Goal: Transaction & Acquisition: Purchase product/service

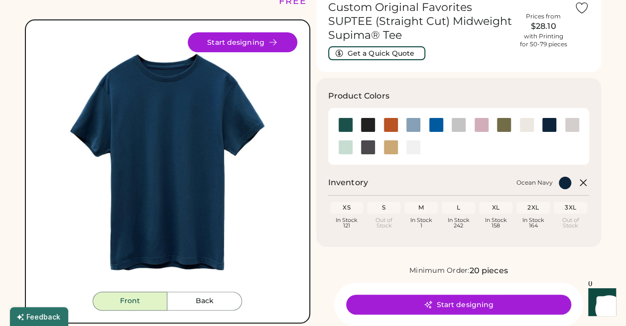
scroll to position [50, 0]
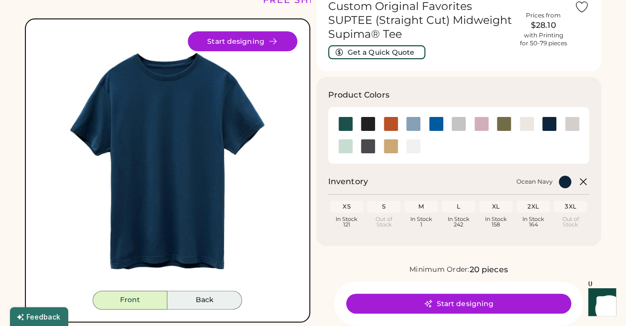
click at [217, 300] on button "Back" at bounding box center [204, 300] width 75 height 19
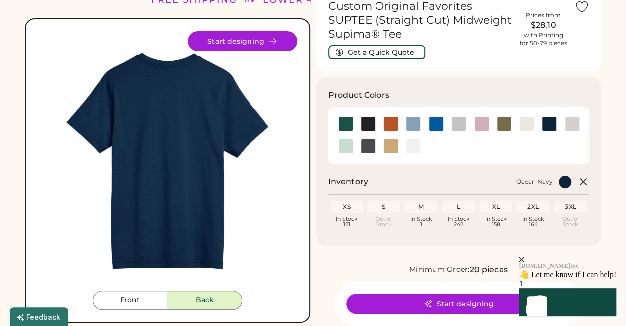
click at [525, 257] on icon "close" at bounding box center [521, 259] width 5 height 5
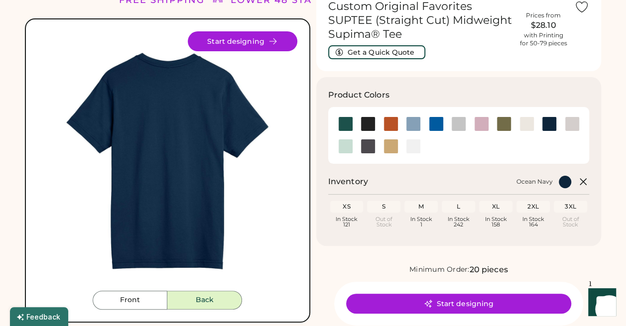
click at [456, 208] on div "L" at bounding box center [458, 207] width 29 height 8
click at [533, 204] on div "2XL" at bounding box center [533, 207] width 29 height 8
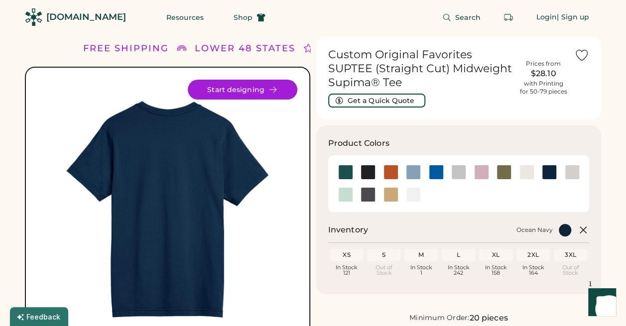
scroll to position [0, 0]
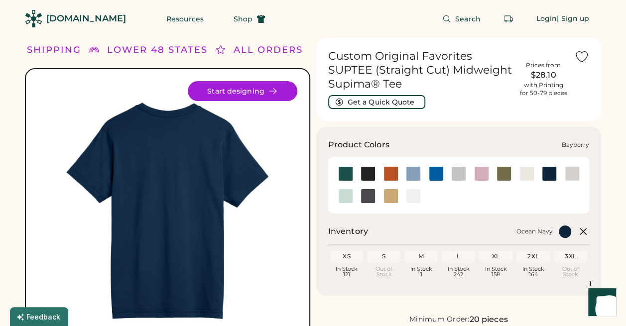
click at [340, 171] on div at bounding box center [345, 173] width 15 height 15
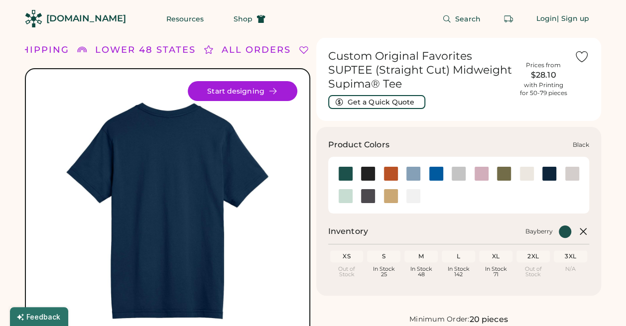
click at [361, 174] on div at bounding box center [368, 173] width 15 height 15
click at [385, 178] on div at bounding box center [391, 173] width 15 height 15
click at [372, 178] on div at bounding box center [368, 173] width 15 height 15
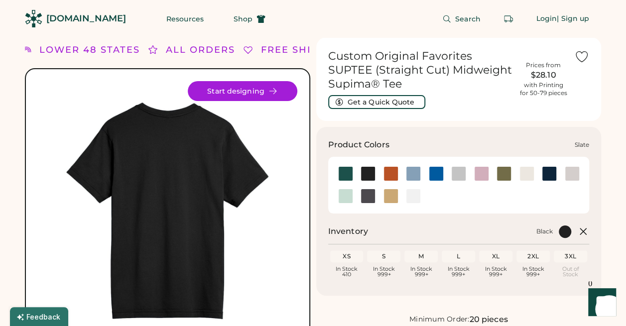
click at [371, 199] on div at bounding box center [368, 196] width 15 height 15
click at [369, 176] on div at bounding box center [368, 173] width 15 height 15
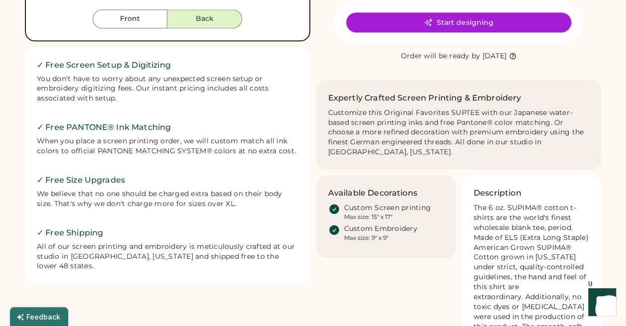
scroll to position [199, 0]
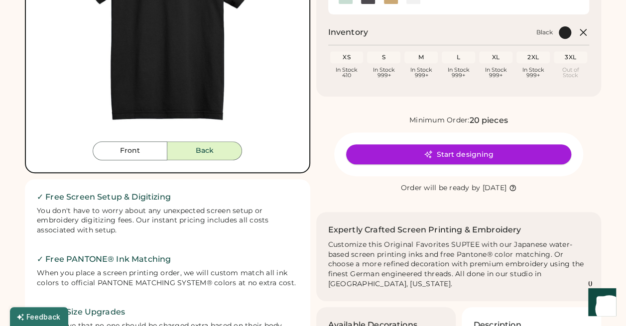
click at [408, 163] on button "Start designing" at bounding box center [458, 154] width 225 height 20
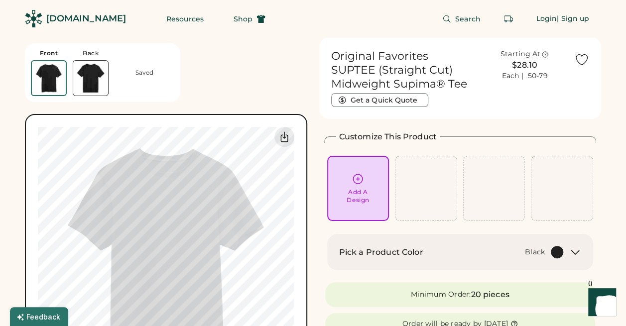
click at [360, 175] on icon at bounding box center [357, 178] width 9 height 9
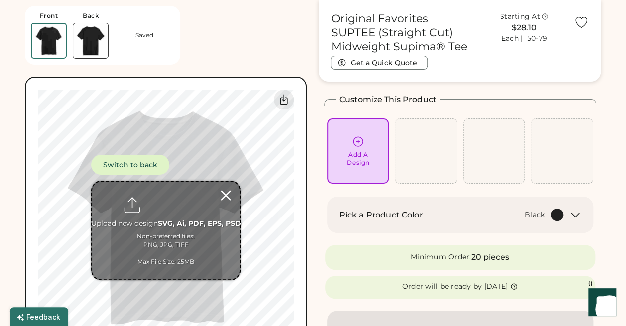
click at [229, 199] on div at bounding box center [225, 195] width 17 height 17
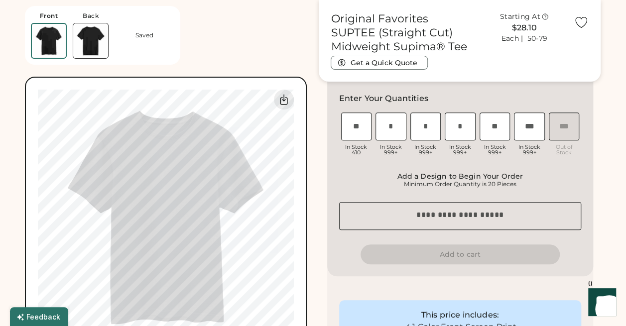
scroll to position [187, 0]
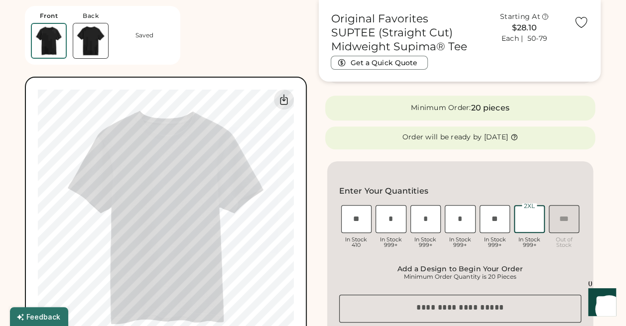
click at [530, 219] on input "input" at bounding box center [529, 219] width 31 height 28
click at [494, 226] on input "input" at bounding box center [495, 219] width 31 height 28
click at [582, 172] on div "Enter Your Quantities XS Loading Inventory In Stock 410 S Loading Inventory In …" at bounding box center [460, 265] width 267 height 208
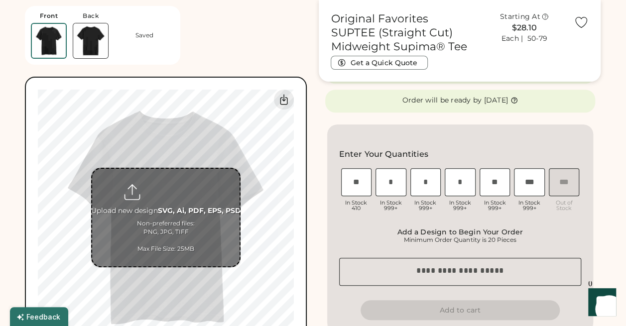
scroll to position [199, 0]
